Goal: Communication & Community: Answer question/provide support

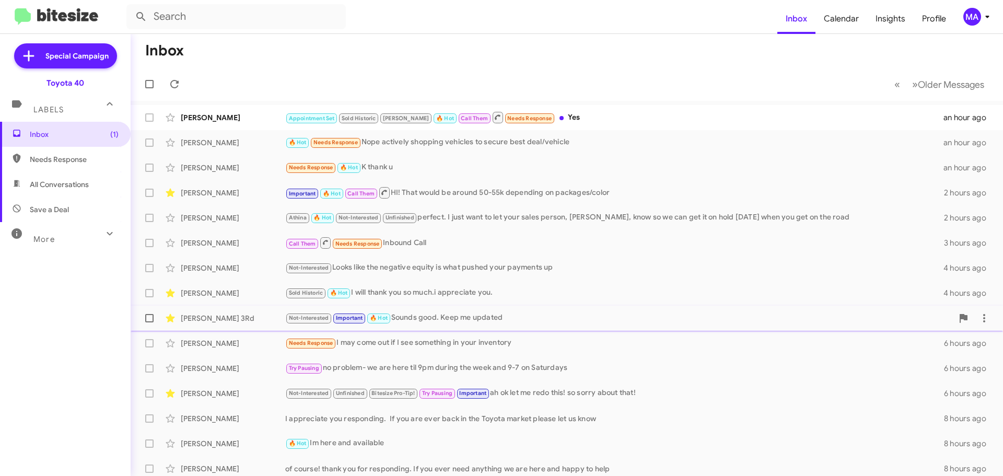
click at [468, 320] on div "Not-Interested Important 🔥 Hot Sounds good. Keep me updated" at bounding box center [619, 318] width 668 height 12
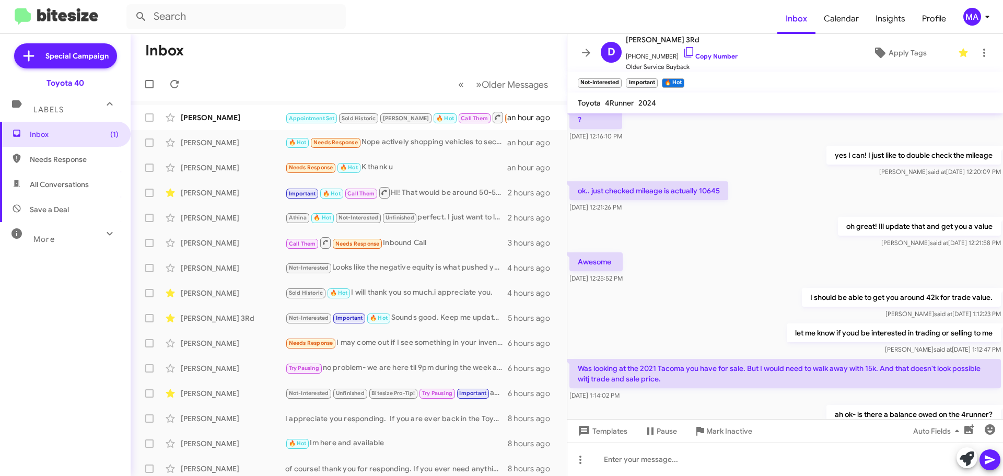
scroll to position [185, 0]
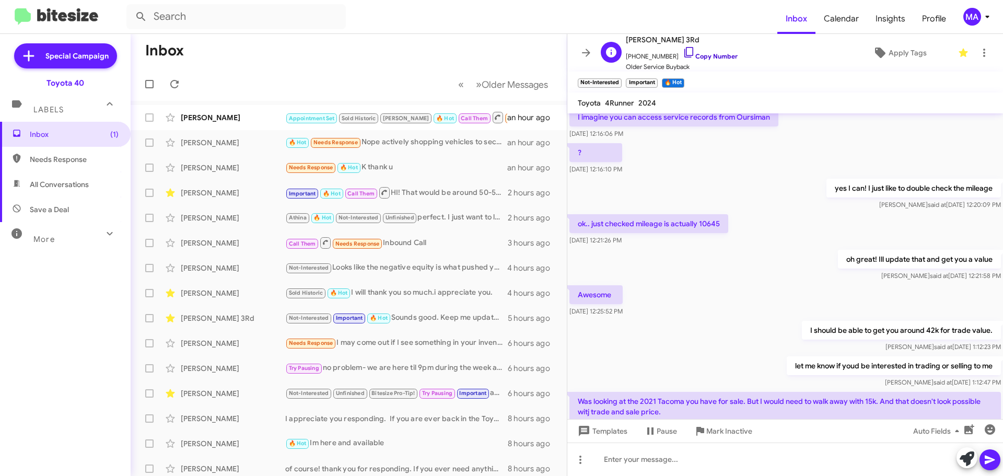
click at [708, 56] on link "Copy Number" at bounding box center [710, 56] width 55 height 8
click at [248, 122] on div "[PERSON_NAME] Appointment Set Sold Historic [PERSON_NAME] 🔥 Hot Call Them Needs…" at bounding box center [349, 117] width 420 height 21
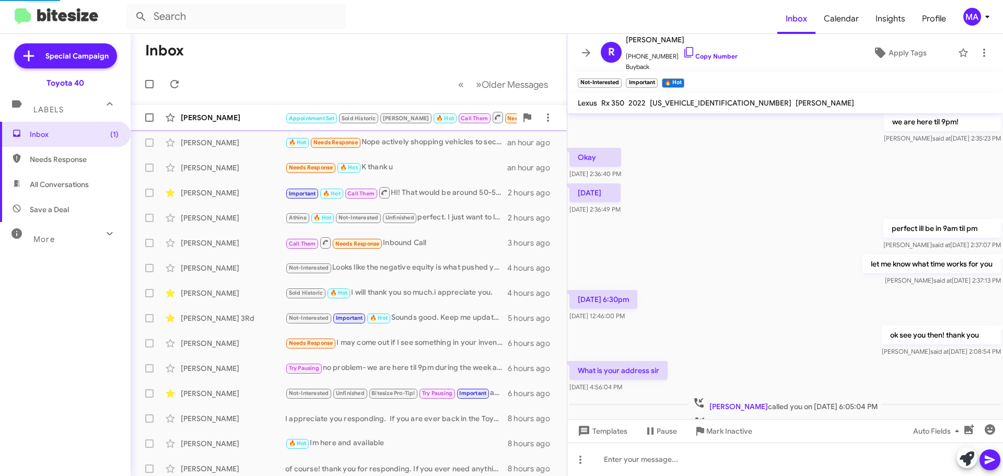
scroll to position [429, 0]
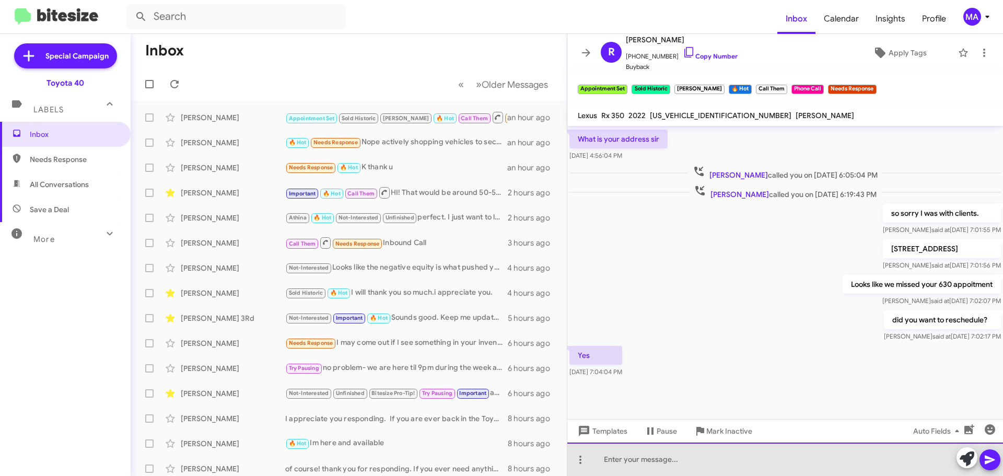
click at [634, 453] on div at bounding box center [785, 459] width 436 height 33
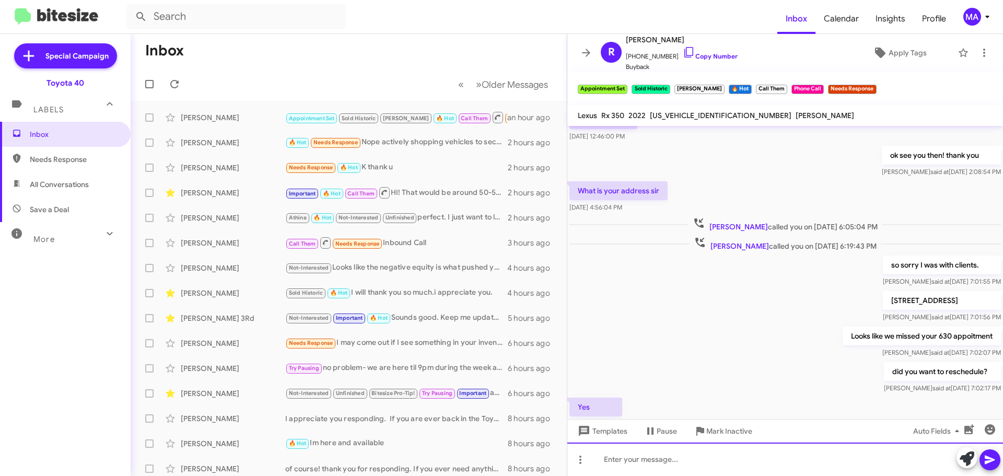
scroll to position [701, 0]
